Goal: Task Accomplishment & Management: Manage account settings

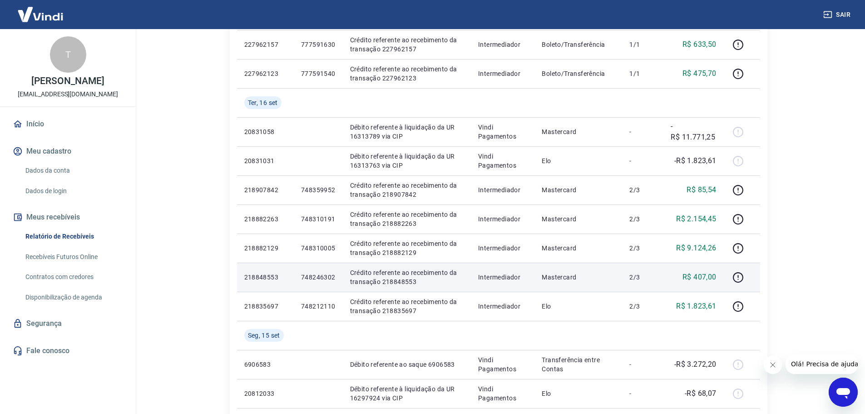
scroll to position [227, 0]
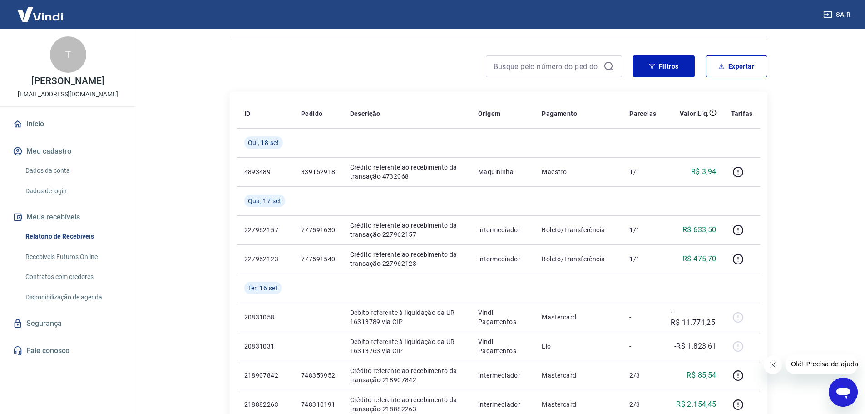
scroll to position [45, 0]
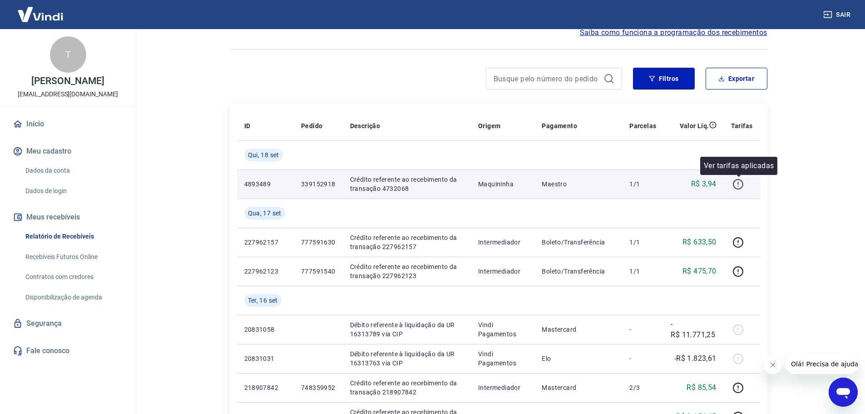
click at [743, 180] on icon "button" at bounding box center [737, 183] width 11 height 11
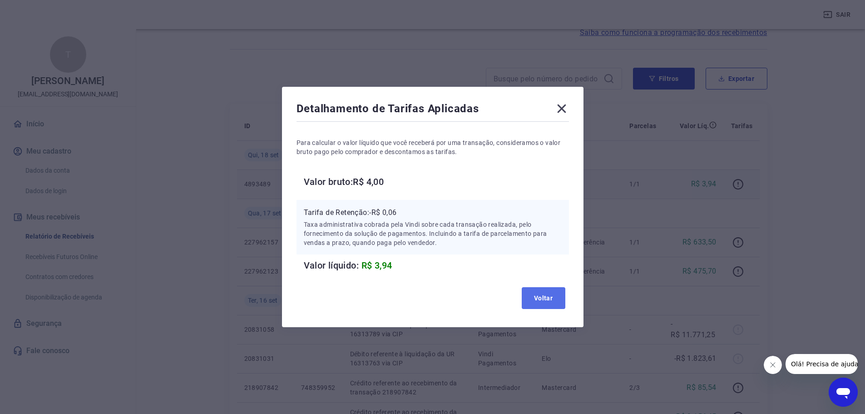
click at [550, 303] on button "Voltar" at bounding box center [544, 298] width 44 height 22
